Goal: Task Accomplishment & Management: Manage account settings

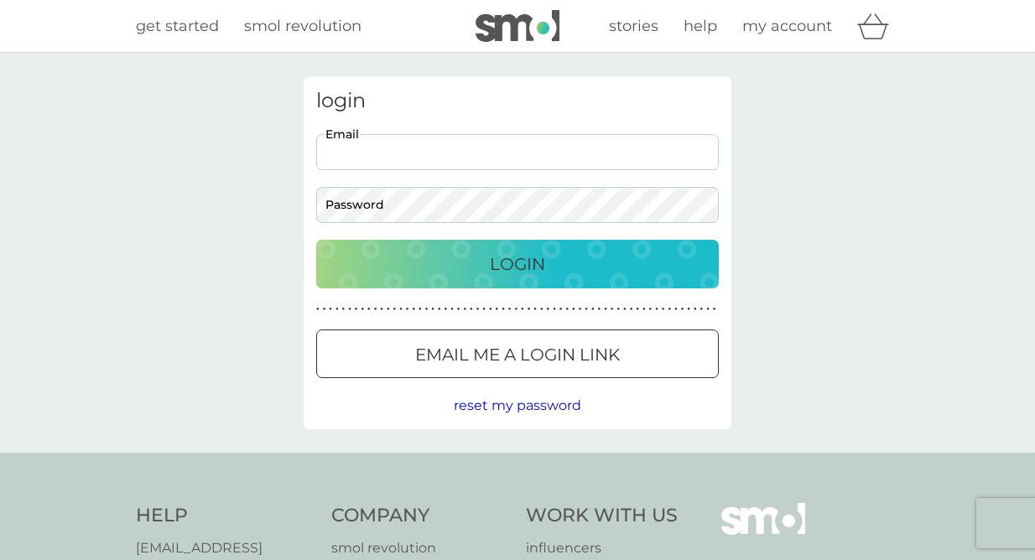
type input "[EMAIL_ADDRESS][DOMAIN_NAME]"
click at [448, 267] on div "Login" at bounding box center [517, 264] width 369 height 27
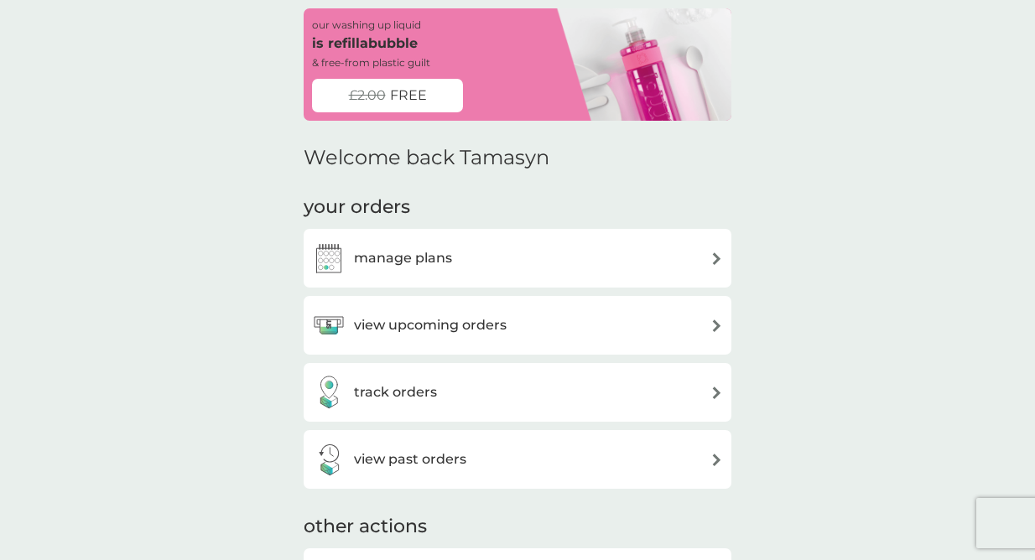
scroll to position [84, 0]
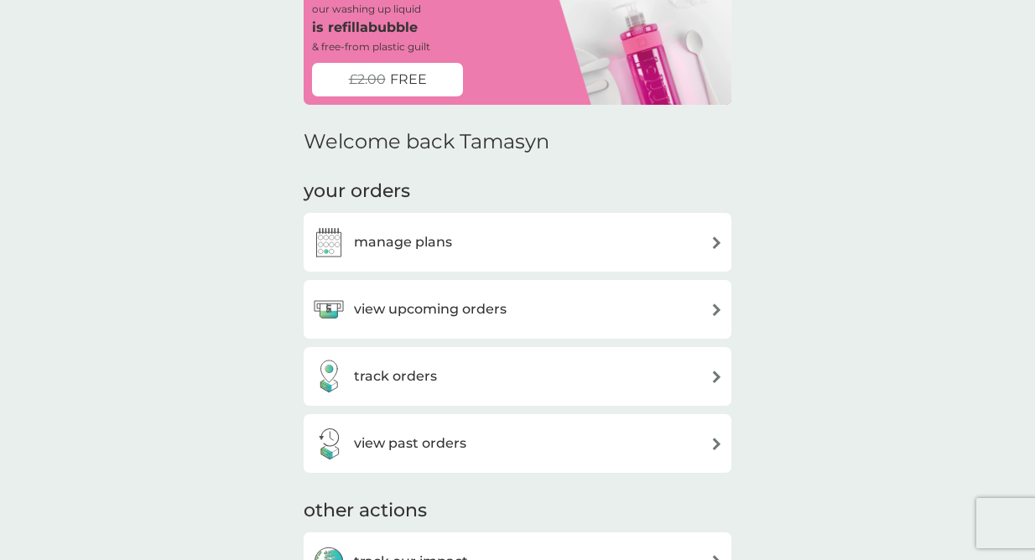
click at [447, 309] on h3 "view upcoming orders" at bounding box center [430, 310] width 153 height 22
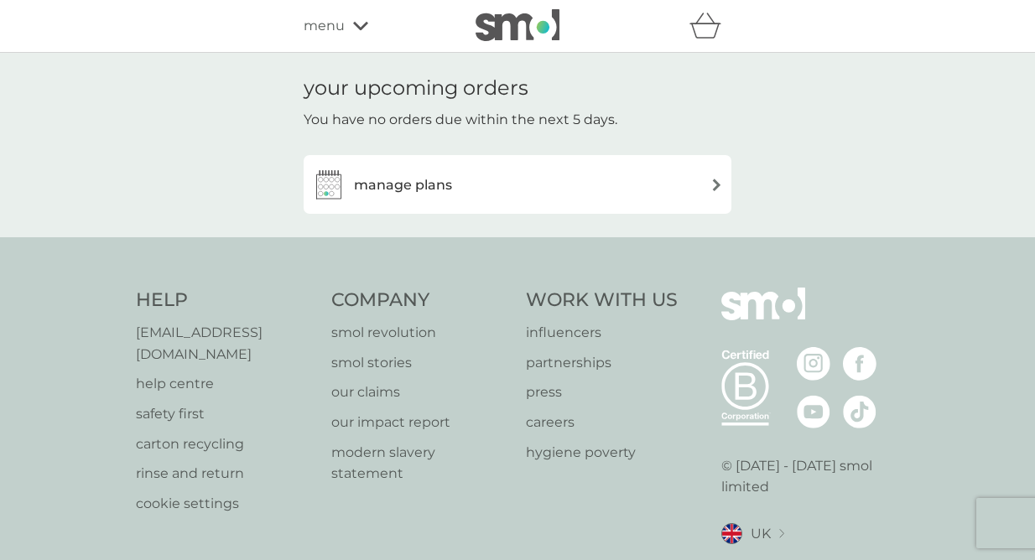
click at [405, 192] on h3 "manage plans" at bounding box center [403, 185] width 98 height 22
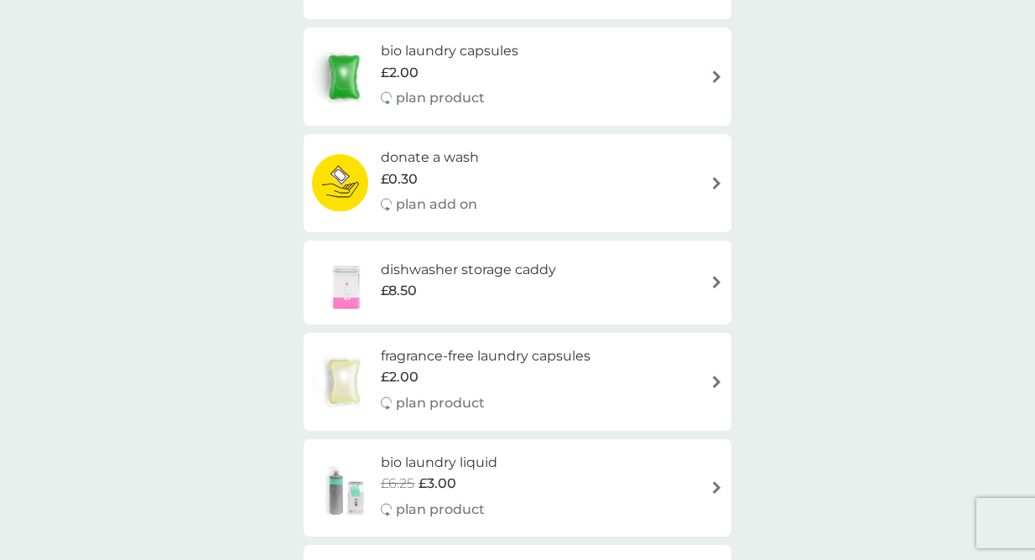
scroll to position [1677, 0]
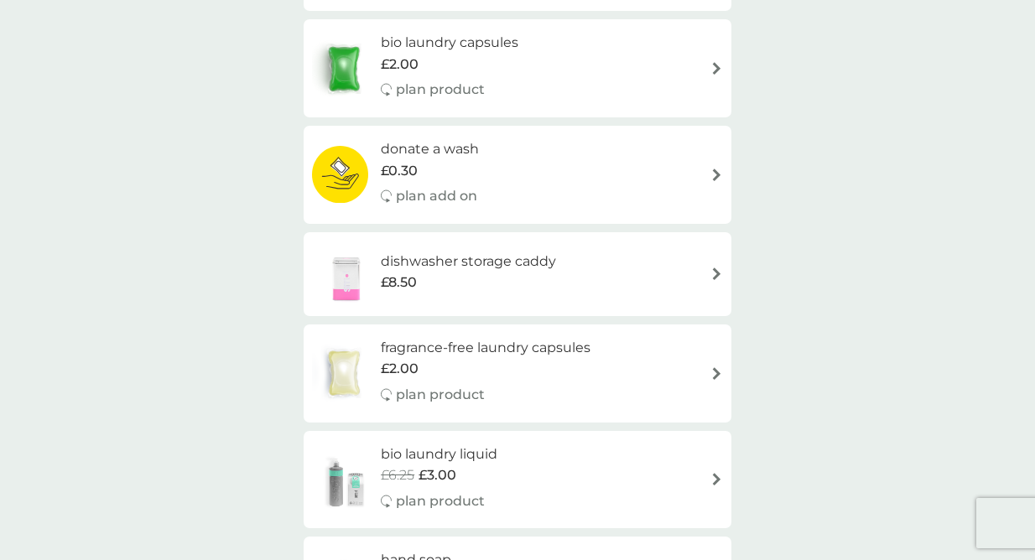
click at [352, 272] on img at bounding box center [346, 274] width 69 height 59
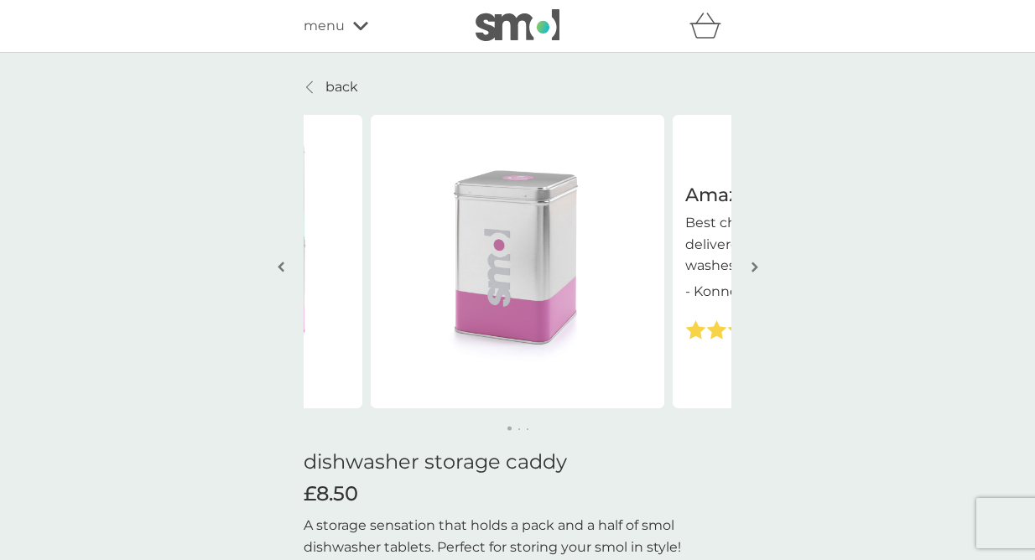
click at [342, 77] on p "back" at bounding box center [341, 87] width 33 height 22
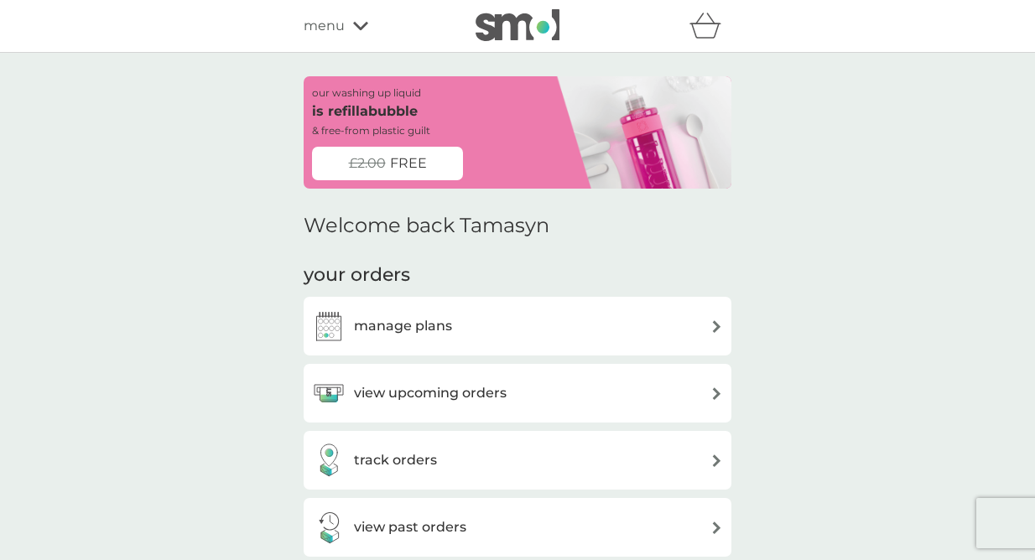
click at [387, 339] on div "manage plans" at bounding box center [382, 326] width 140 height 34
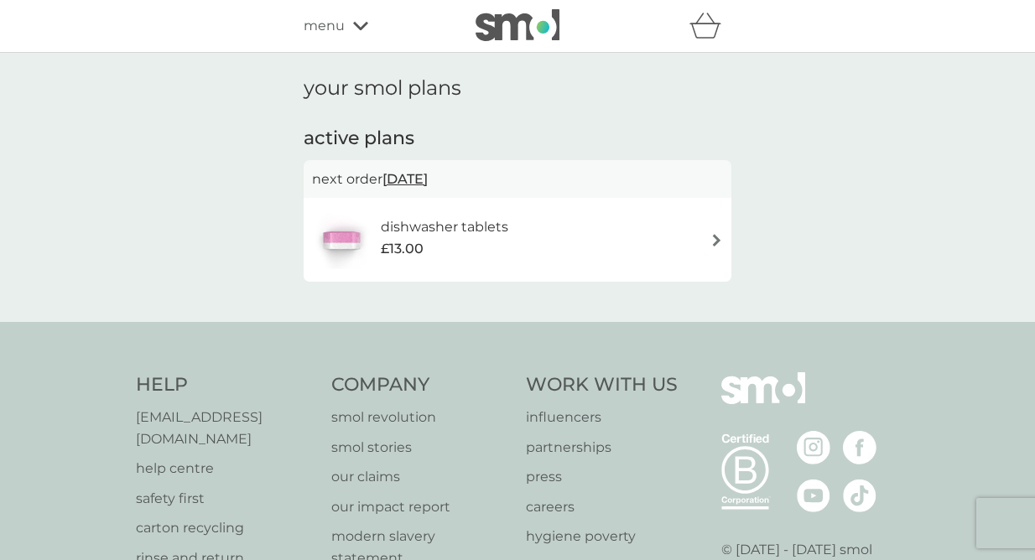
click at [442, 236] on h6 "dishwasher tablets" at bounding box center [444, 227] width 127 height 22
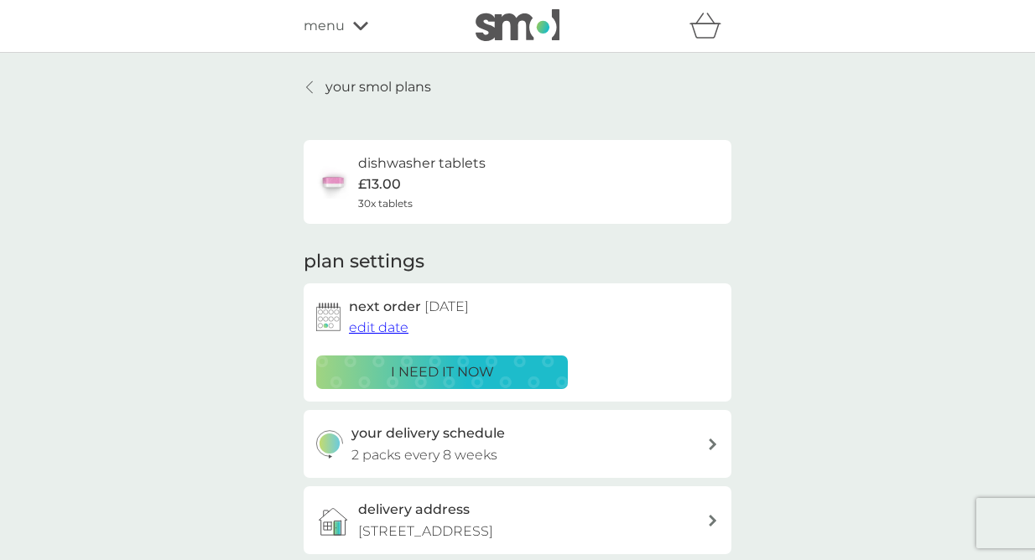
click at [409, 372] on p "i need it now" at bounding box center [442, 372] width 103 height 22
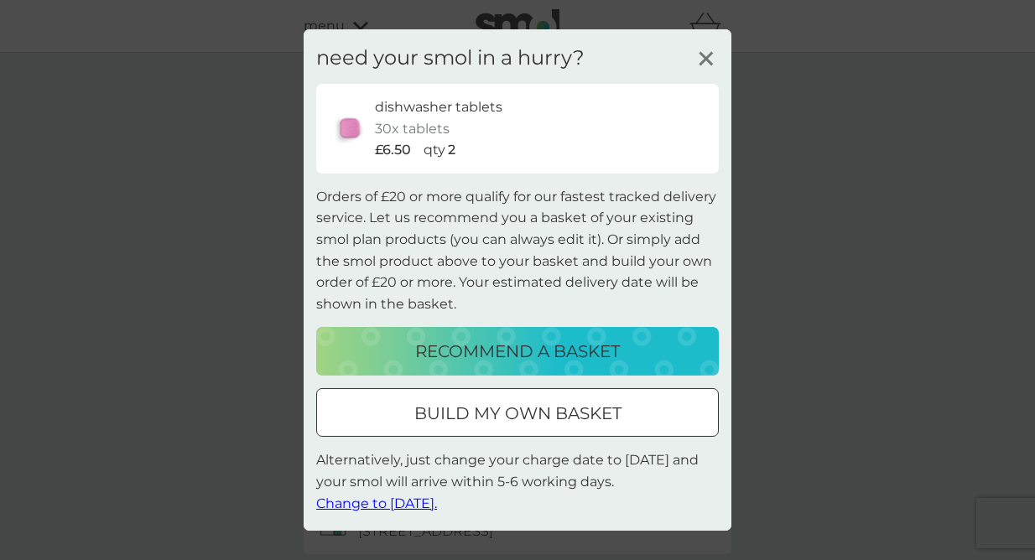
click at [401, 504] on span "Change to tomorrow." at bounding box center [376, 503] width 121 height 16
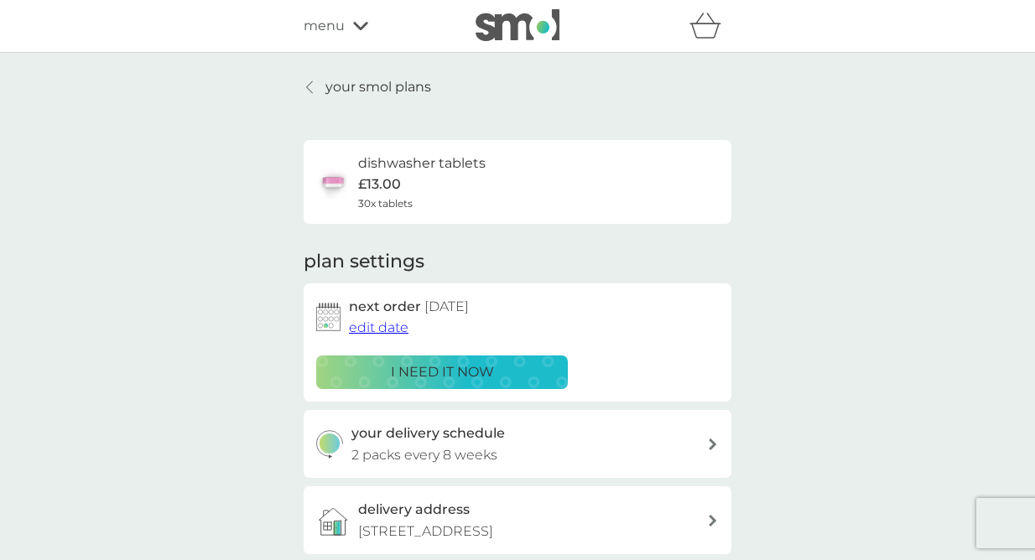
click at [401, 504] on h3 "delivery address" at bounding box center [414, 510] width 112 height 22
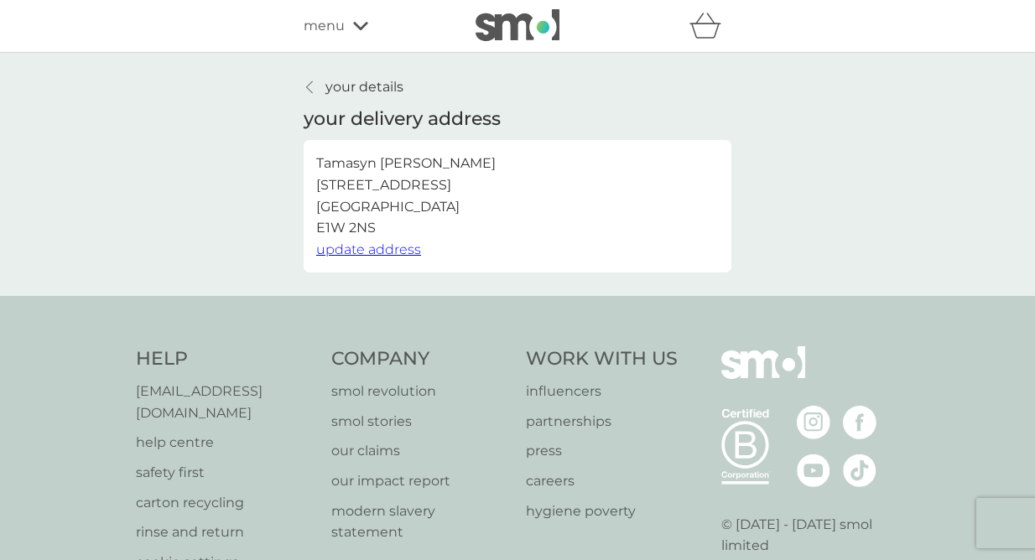
click at [370, 91] on p "your details" at bounding box center [364, 87] width 78 height 22
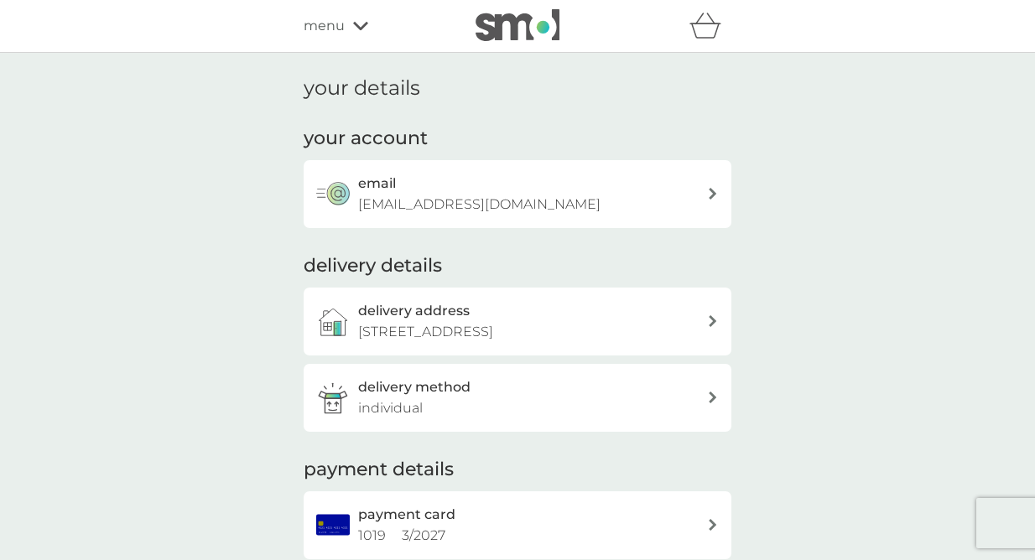
click at [464, 387] on h3 "delivery method" at bounding box center [414, 388] width 112 height 22
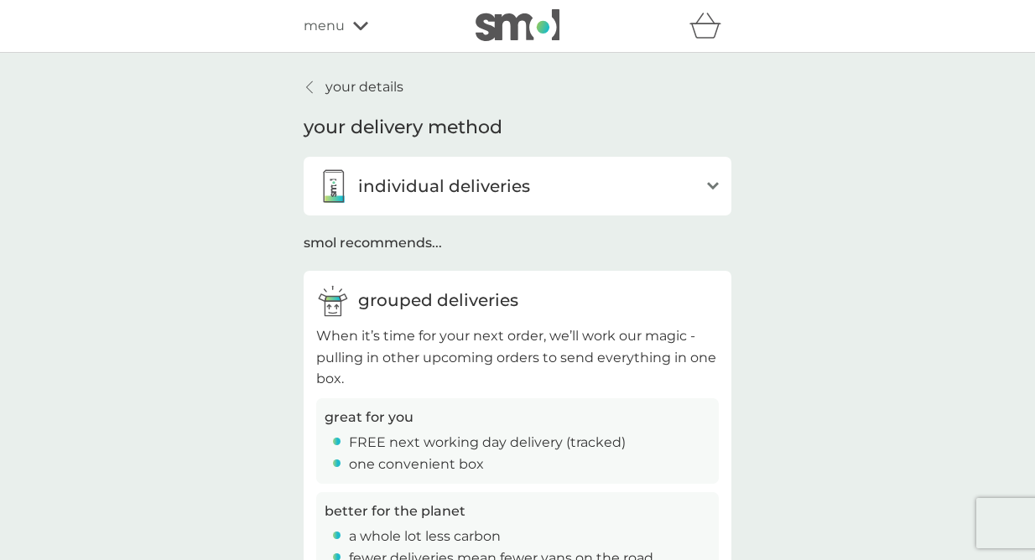
click at [261, 333] on div "your details your delivery method individual deliveries open Whenever you’re du…" at bounding box center [517, 354] width 1035 height 602
click at [340, 72] on div "your details your delivery method individual deliveries open Whenever you’re du…" at bounding box center [517, 354] width 1035 height 602
click at [340, 83] on p "your details" at bounding box center [364, 87] width 78 height 22
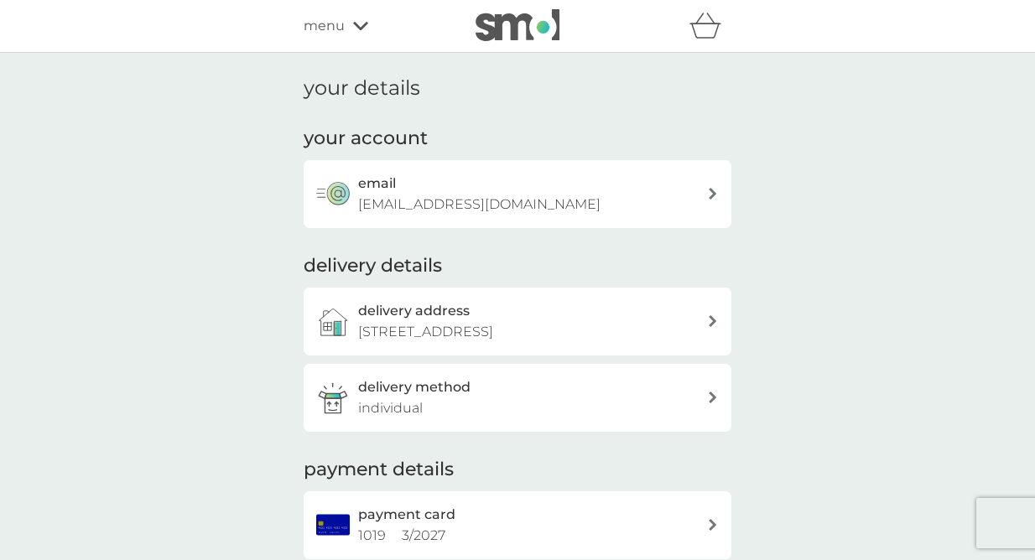
click at [333, 38] on div "refer a friend & you BOTH save smol impact smol shop your smol plans your upcom…" at bounding box center [518, 26] width 428 height 34
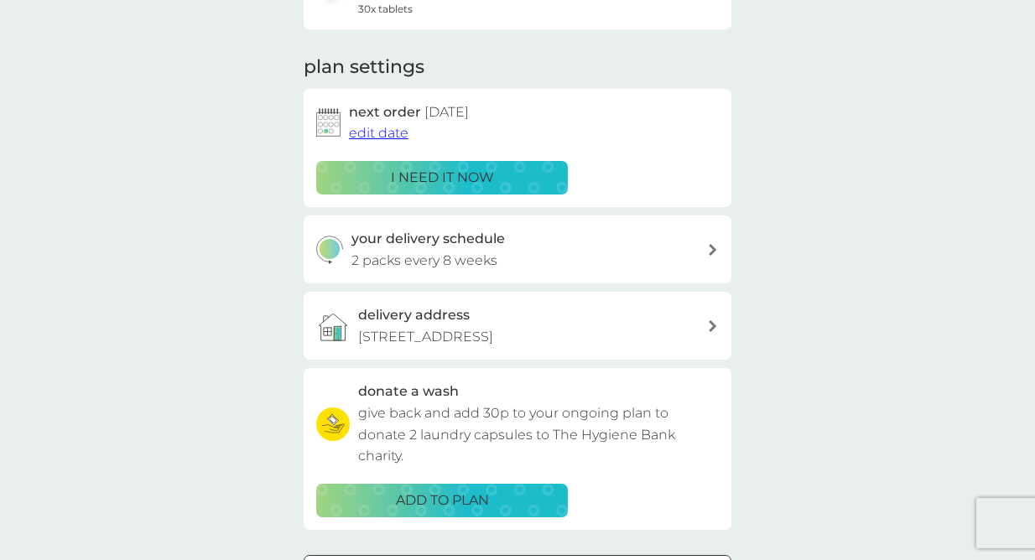
scroll to position [203, 0]
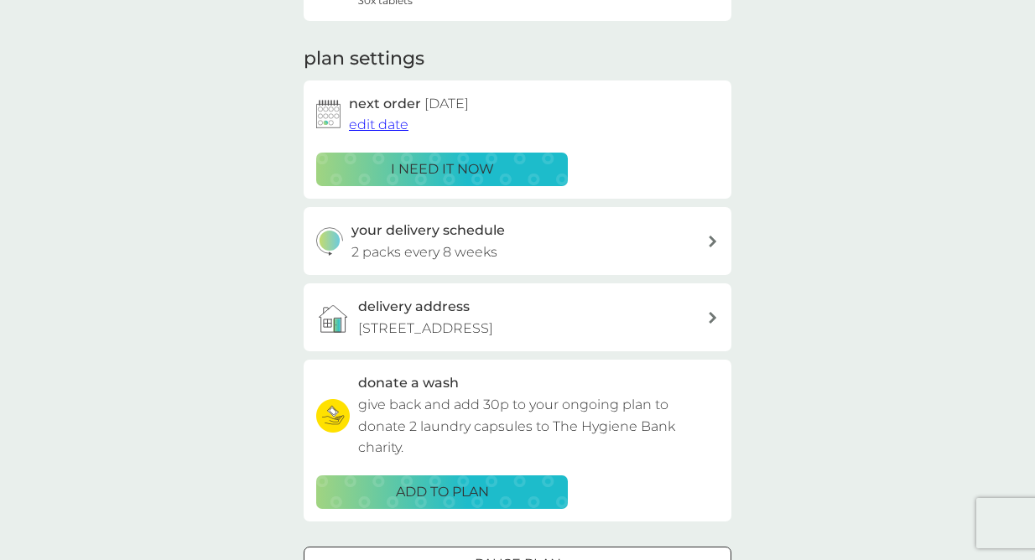
click at [391, 234] on h3 "your delivery schedule" at bounding box center [427, 231] width 153 height 22
select select "56"
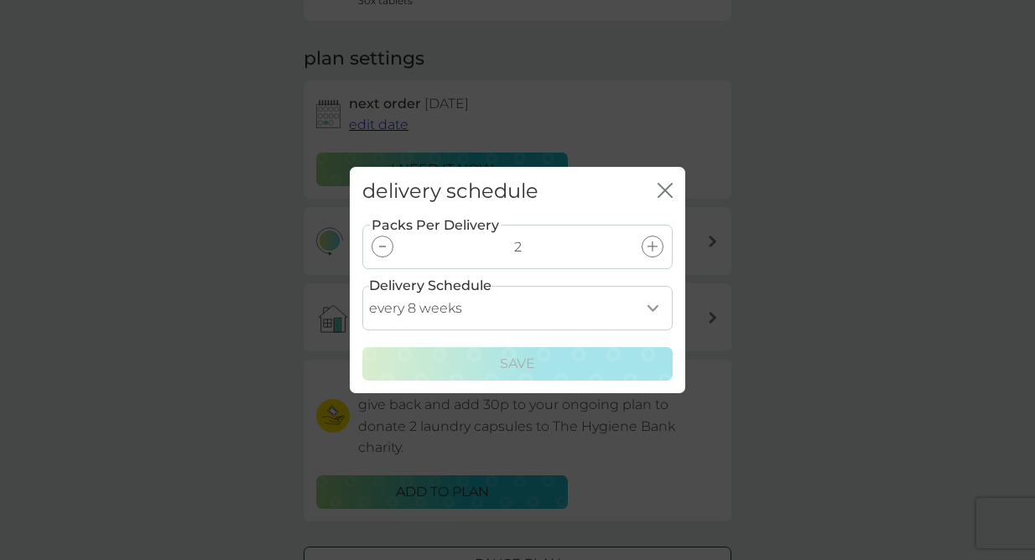
click at [437, 313] on select "every 1 week every 2 weeks every 3 weeks every 4 weeks every 5 weeks every 6 we…" at bounding box center [517, 308] width 310 height 44
click at [662, 189] on icon "close" at bounding box center [661, 190] width 7 height 13
